Goal: Task Accomplishment & Management: Use online tool/utility

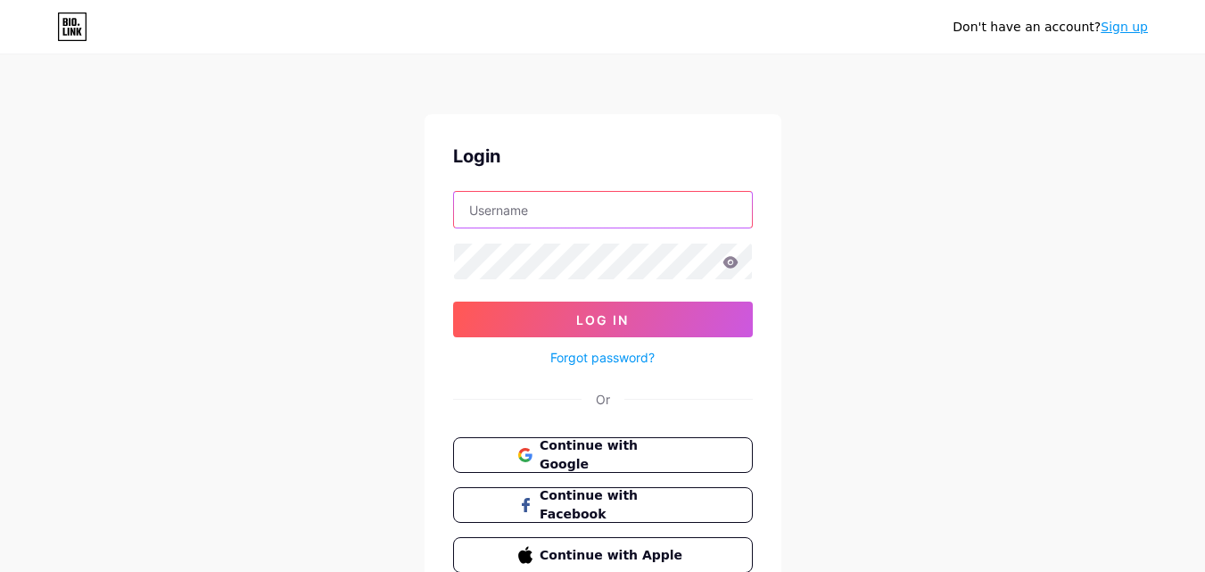
click at [599, 218] on input "text" at bounding box center [603, 210] width 298 height 36
type input "[EMAIL_ADDRESS][DOMAIN_NAME]"
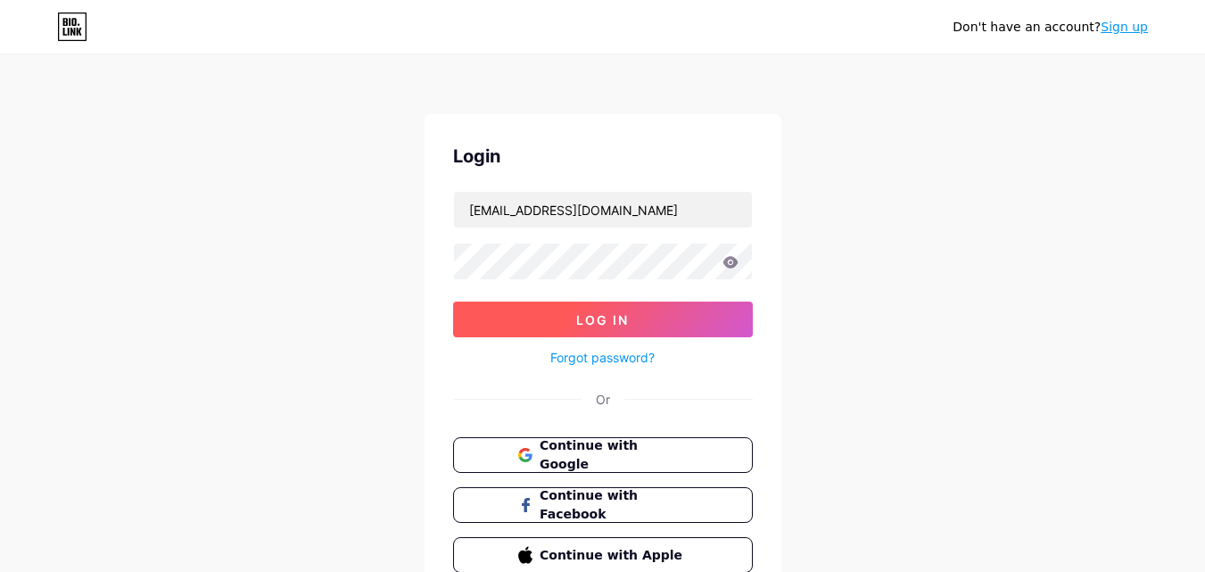
click at [553, 310] on button "Log In" at bounding box center [603, 320] width 300 height 36
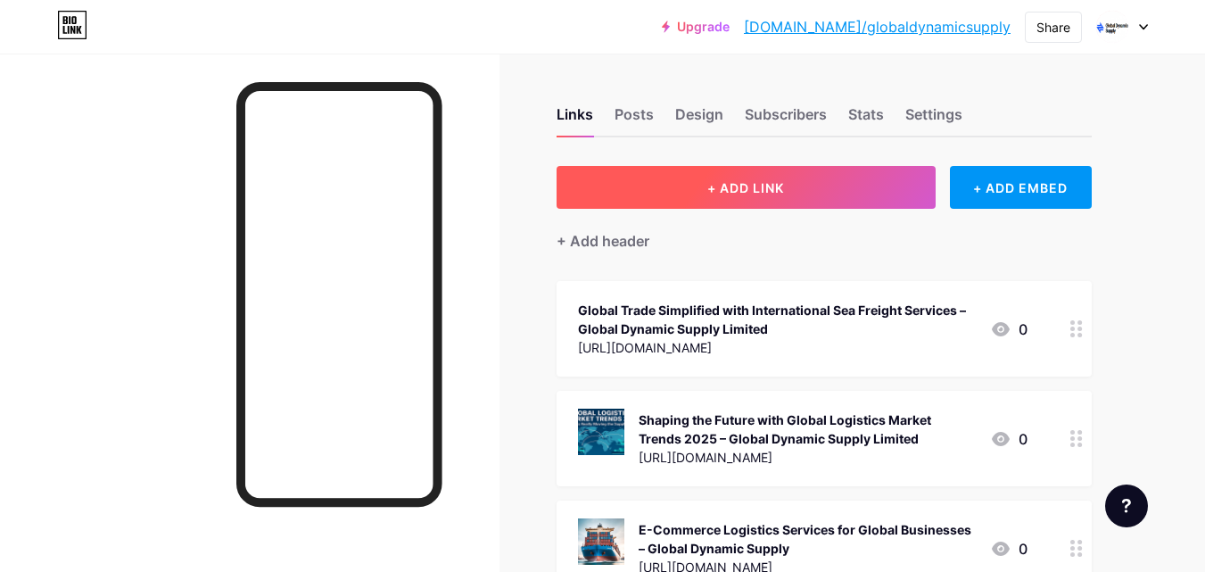
click at [691, 198] on button "+ ADD LINK" at bounding box center [746, 187] width 379 height 43
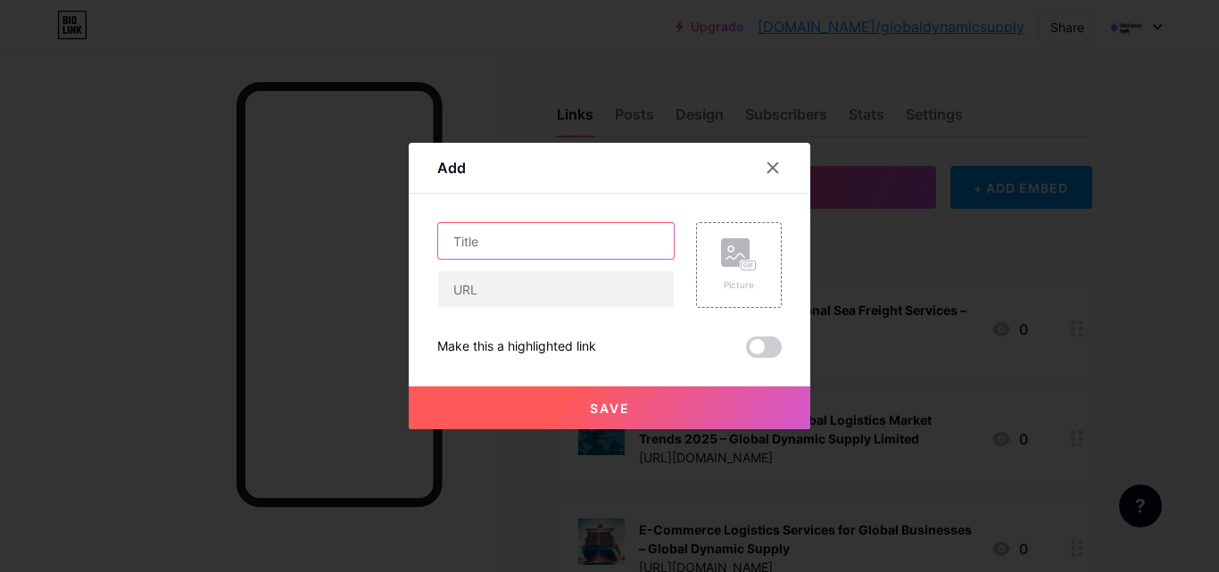
click at [506, 242] on input "text" at bounding box center [555, 241] width 235 height 36
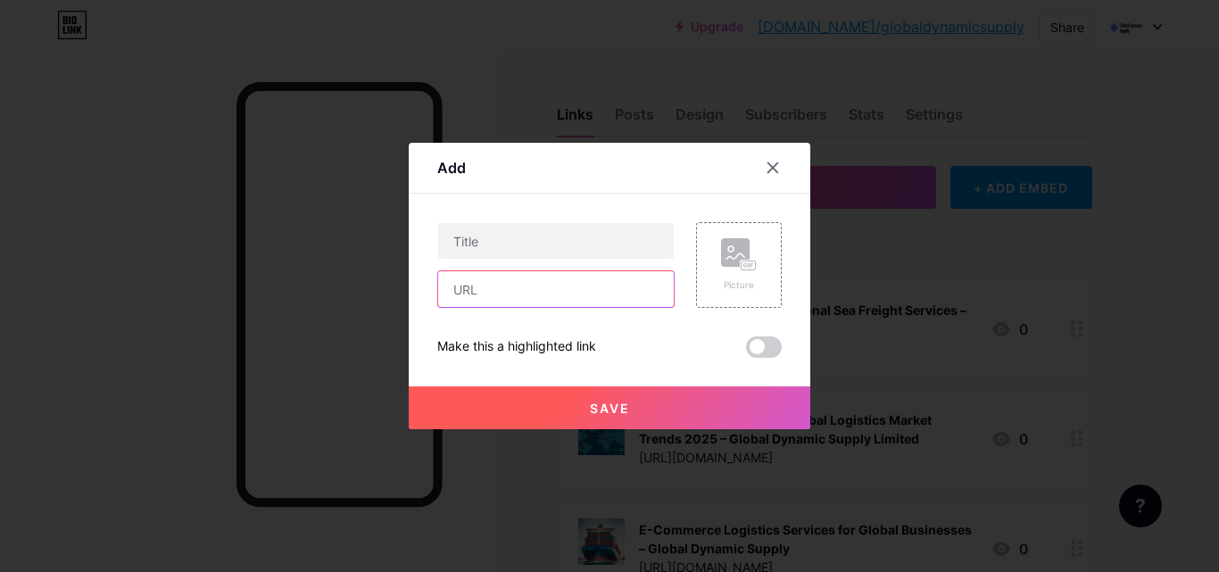
click at [516, 293] on input "text" at bounding box center [555, 289] width 235 height 36
paste input "[URL][DOMAIN_NAME]"
type input "[URL][DOMAIN_NAME]"
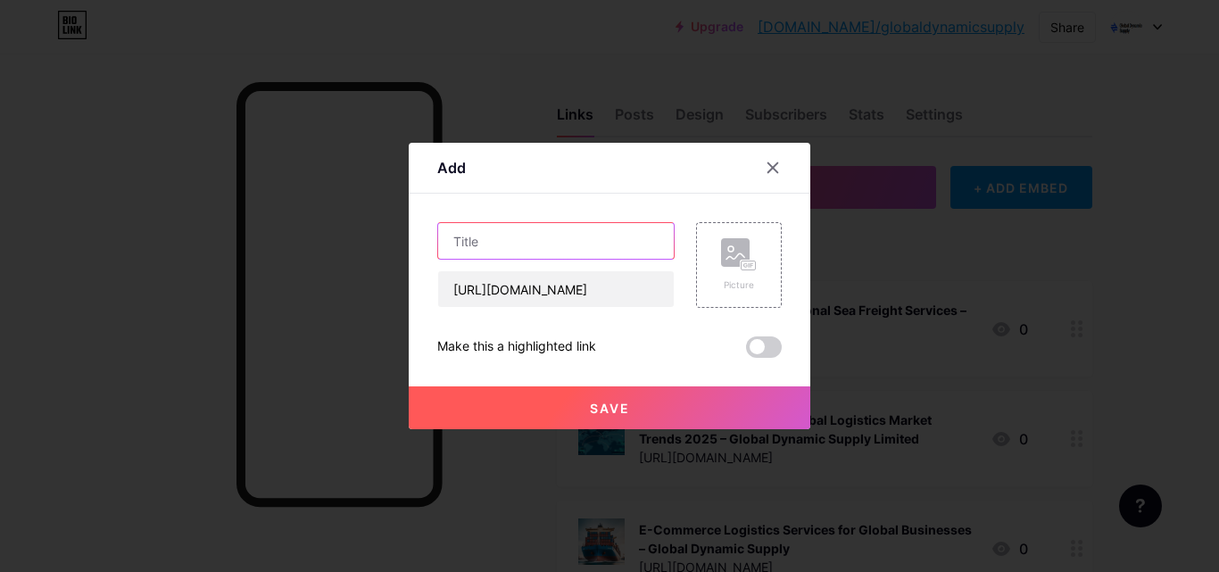
click at [532, 242] on input "text" at bounding box center [555, 241] width 235 height 36
paste input "Global Dynamic Supply | Strategic Sourcing and Manufacturing Partner"
type input "Global Dynamic Supply | Strategic Sourcing and Manufacturing Partner"
click at [745, 278] on div "Picture" at bounding box center [739, 284] width 36 height 13
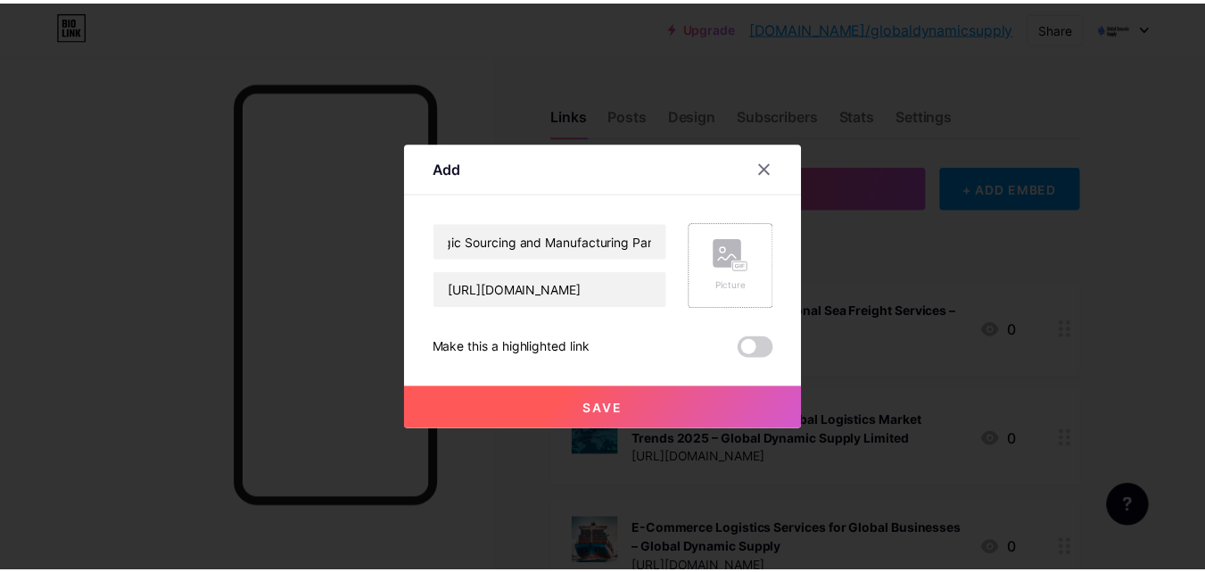
scroll to position [0, 0]
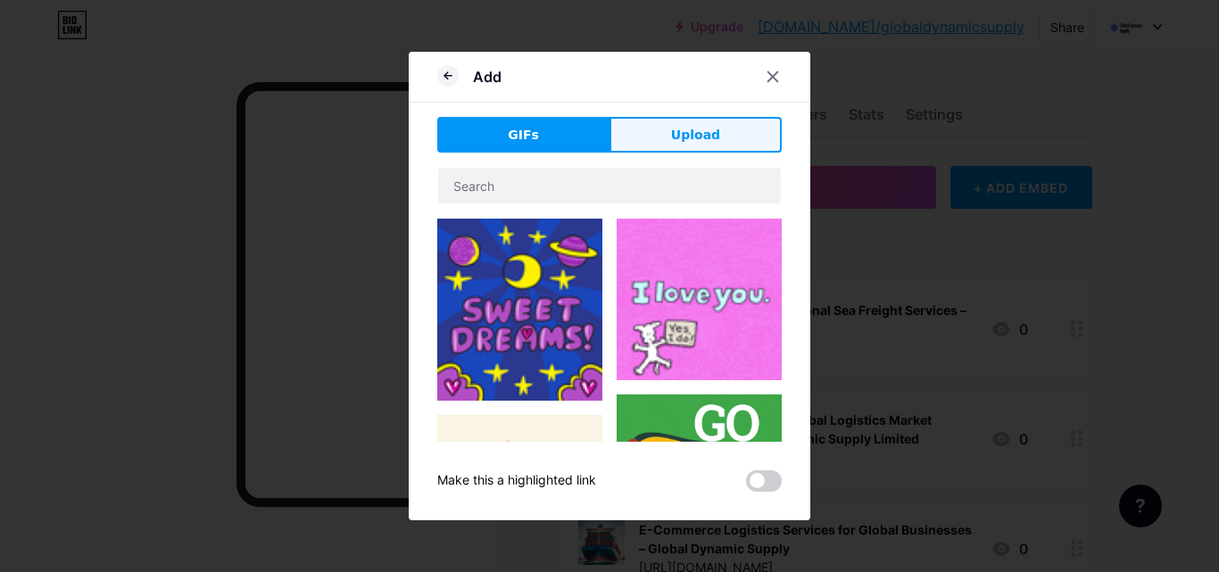
click at [715, 145] on button "Upload" at bounding box center [695, 135] width 172 height 36
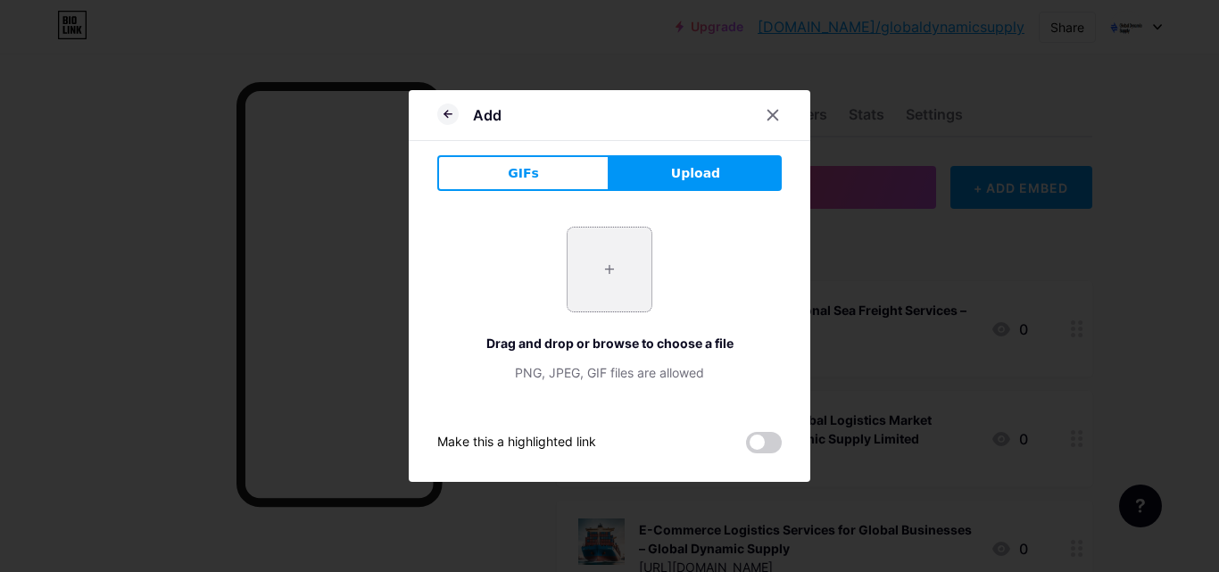
click at [614, 270] on input "file" at bounding box center [609, 269] width 84 height 84
type input "C:\fakepath\Global Dynamic Supply.png"
click at [682, 174] on span "Upload" at bounding box center [695, 173] width 49 height 19
click at [773, 107] on div at bounding box center [772, 115] width 32 height 32
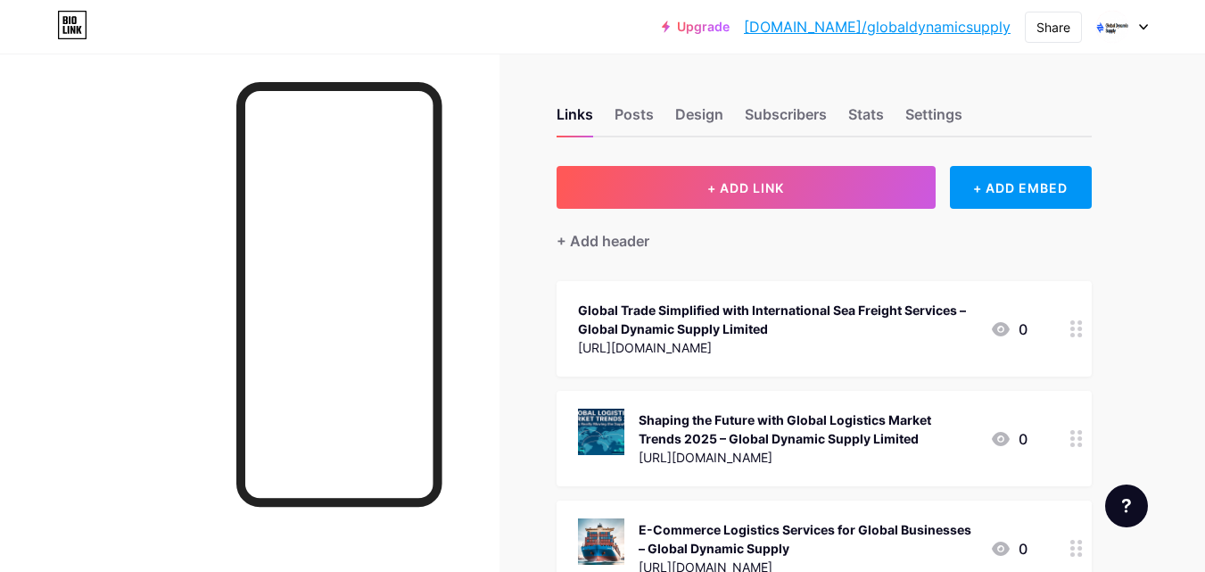
click at [738, 319] on div "Global Trade Simplified with International Sea Freight Services – Global Dynami…" at bounding box center [777, 319] width 398 height 37
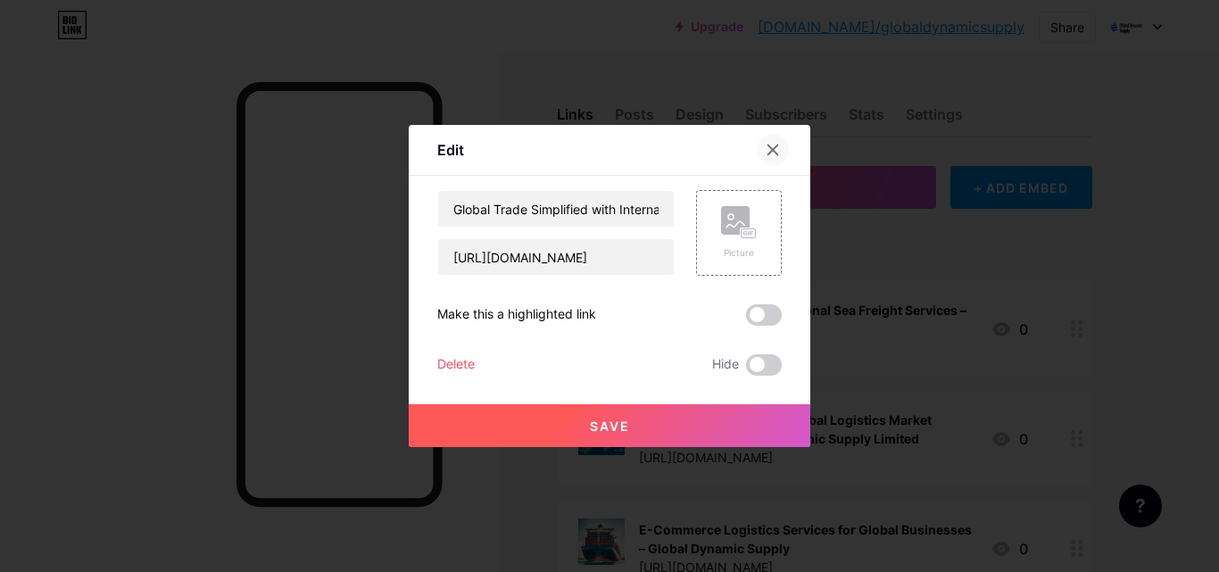
click at [768, 148] on icon at bounding box center [772, 150] width 14 height 14
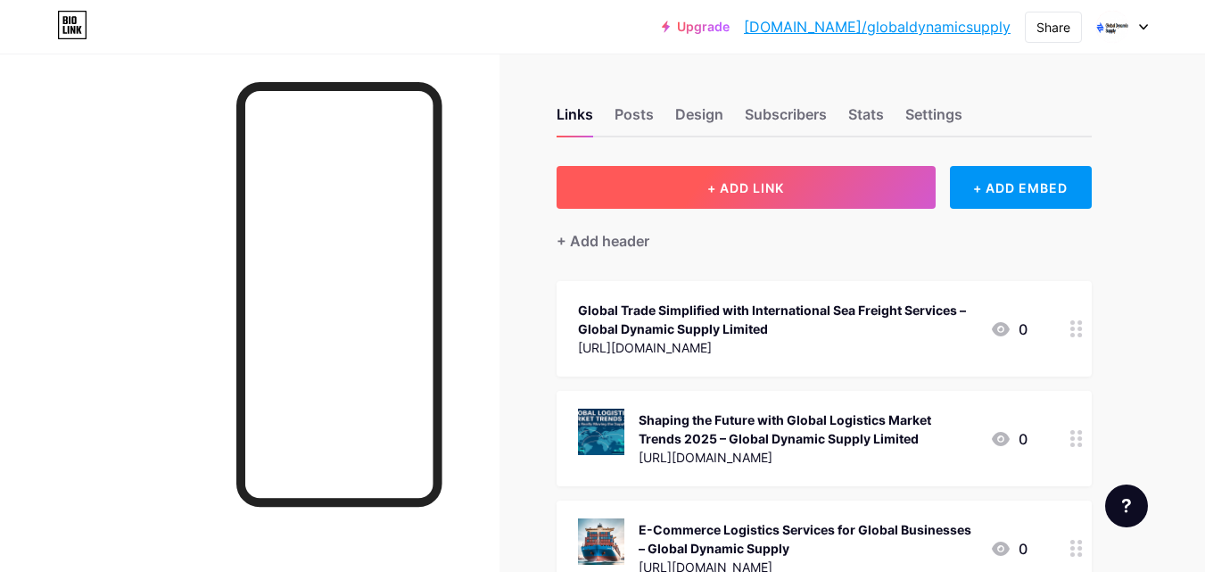
click at [694, 188] on button "+ ADD LINK" at bounding box center [746, 187] width 379 height 43
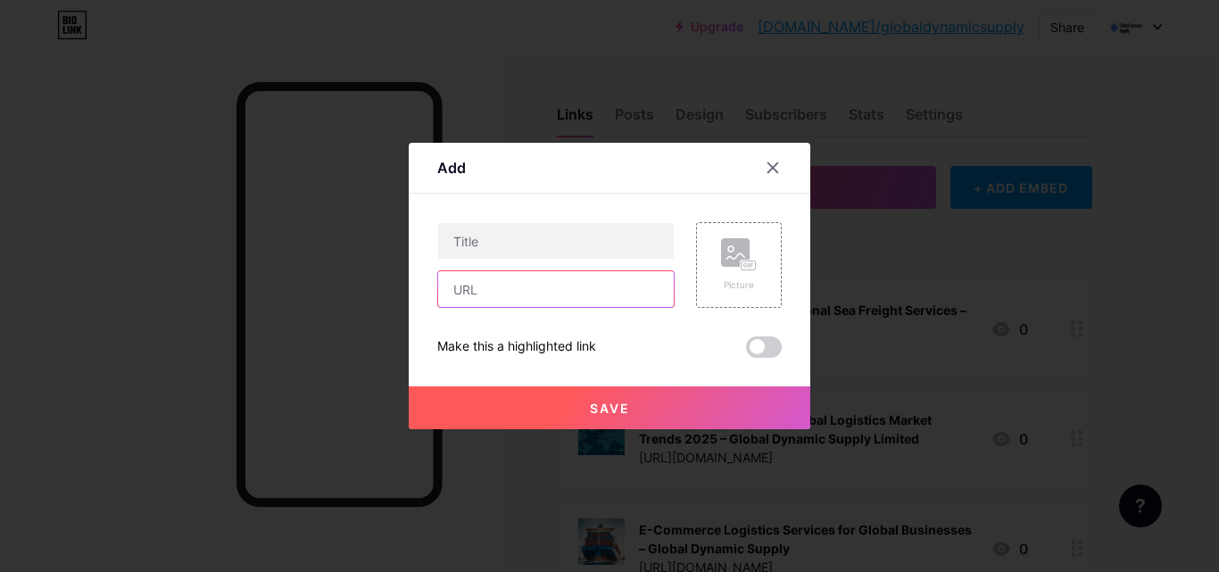
click at [582, 294] on input "text" at bounding box center [555, 289] width 235 height 36
paste input "[URL][DOMAIN_NAME]"
type input "[URL][DOMAIN_NAME]"
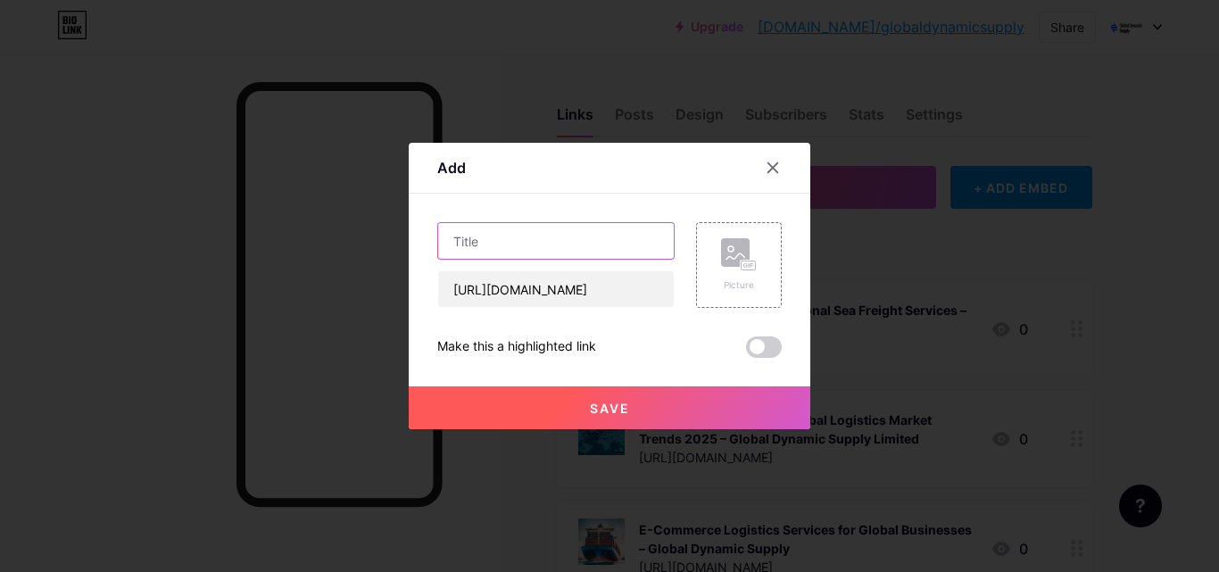
click at [530, 240] on input "text" at bounding box center [555, 241] width 235 height 36
paste input "Global Dynamic Supply | Strategic Sourcing and Manufacturing Partner"
type input "Global Dynamic Supply | Strategic Sourcing and Manufacturing Partner"
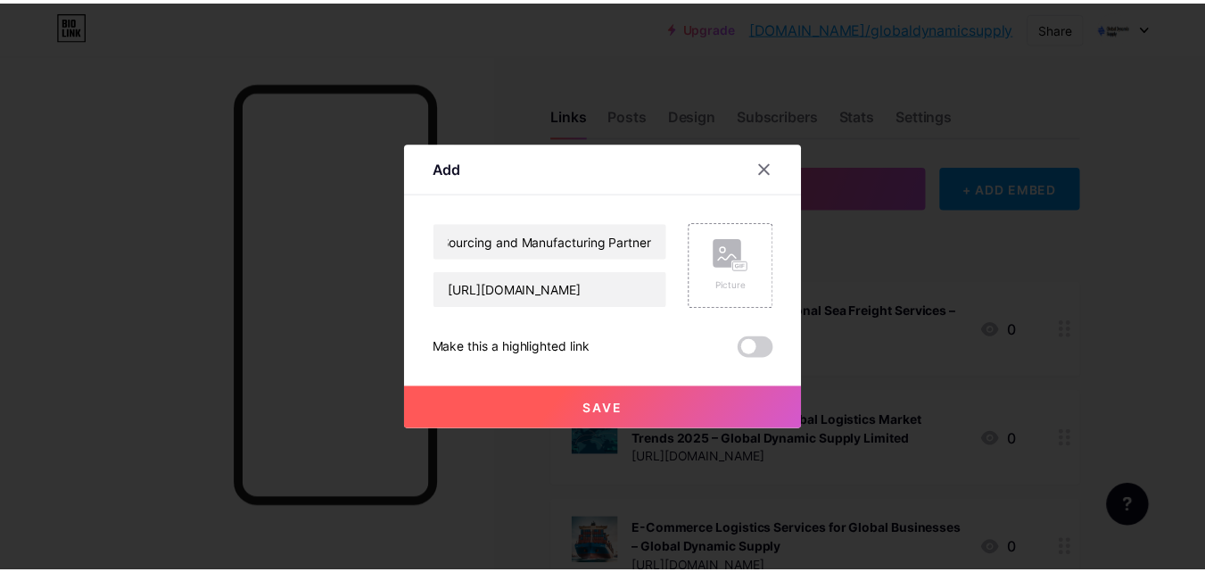
scroll to position [0, 0]
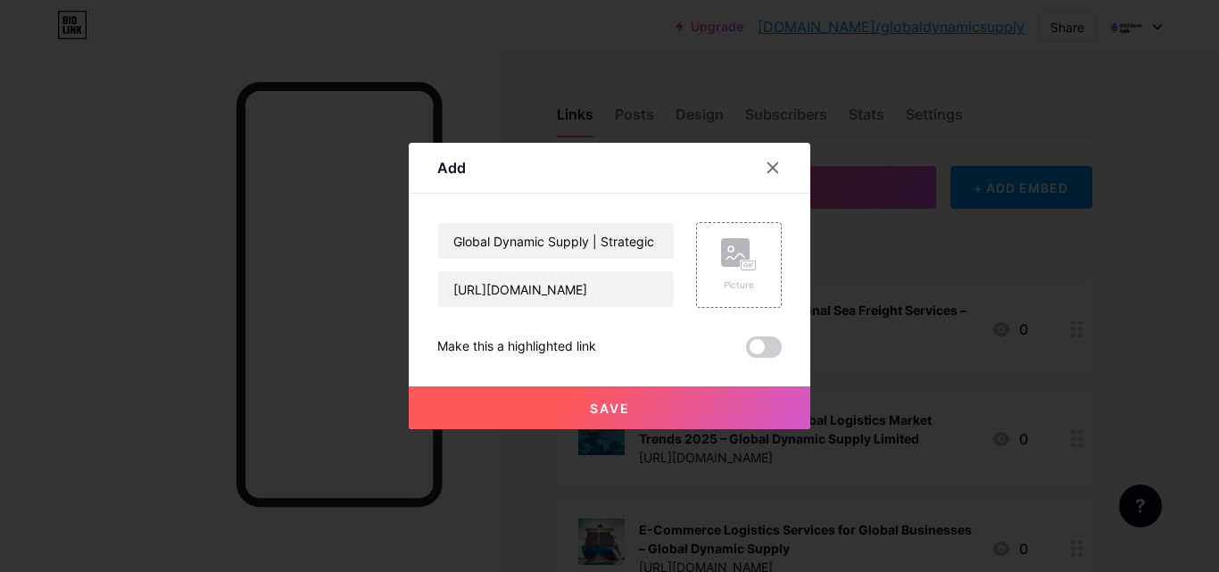
click at [576, 403] on button "Save" at bounding box center [609, 407] width 401 height 43
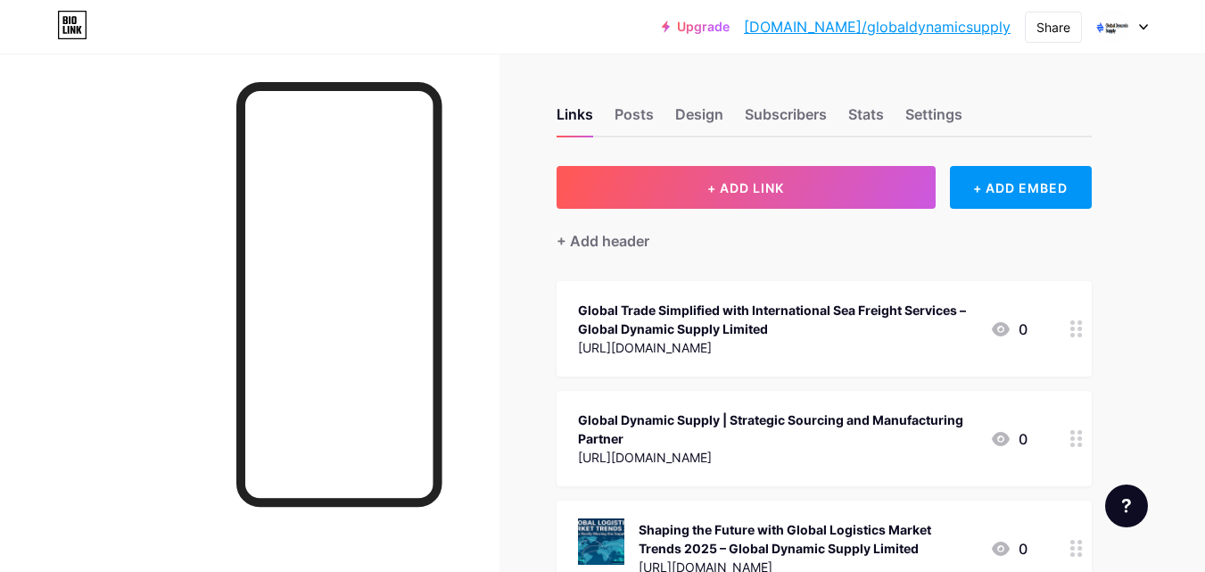
click at [967, 30] on link "[DOMAIN_NAME]/globaldynamicsupply" at bounding box center [877, 26] width 267 height 21
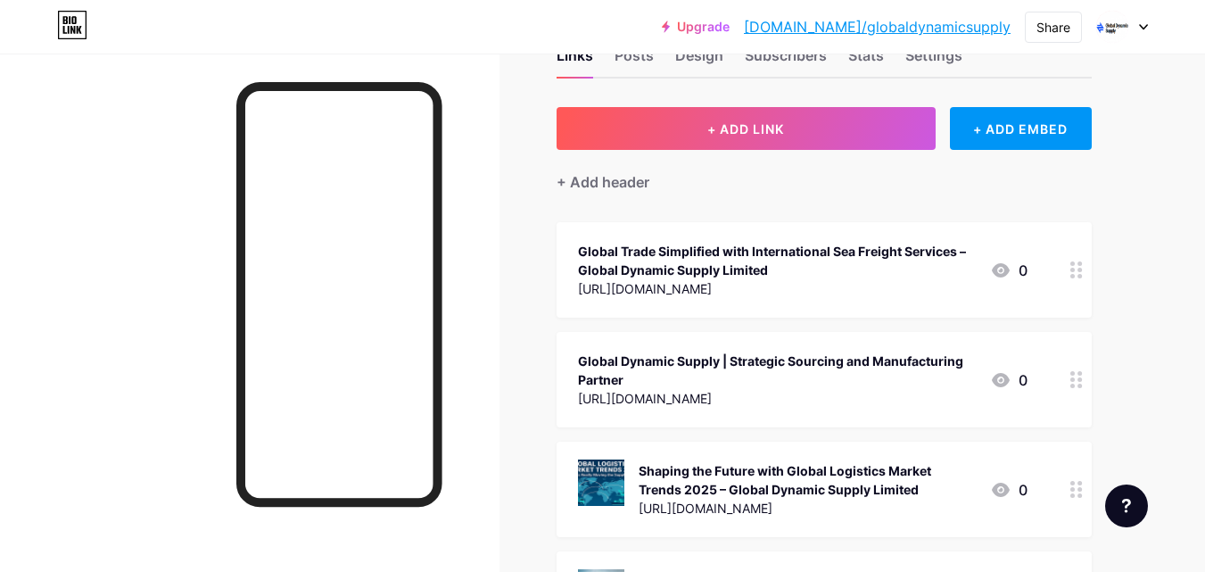
scroll to position [89, 0]
